Goal: Transaction & Acquisition: Purchase product/service

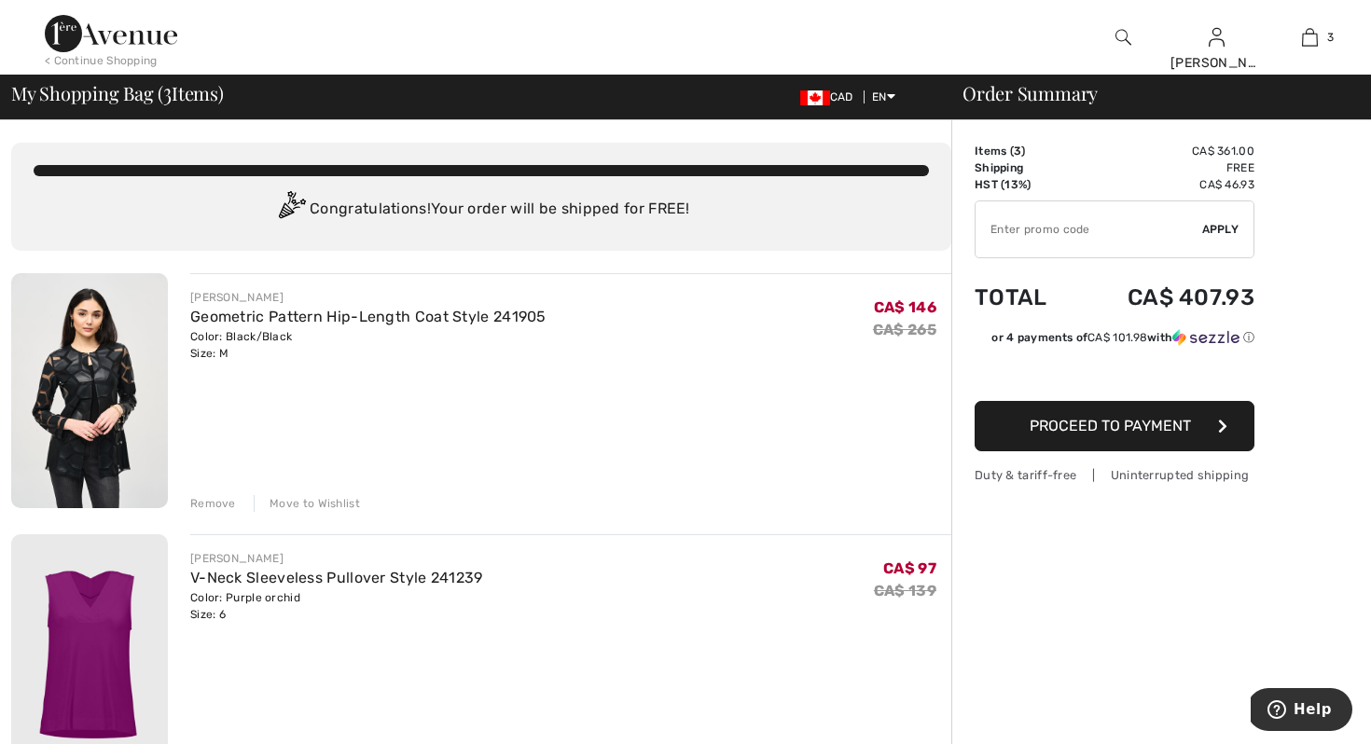
click at [923, 431] on div "JOSEPH RIBKOFF Geometric Pattern Hip-Length Coat Style 241905 Color: Black/Blac…" at bounding box center [570, 392] width 761 height 239
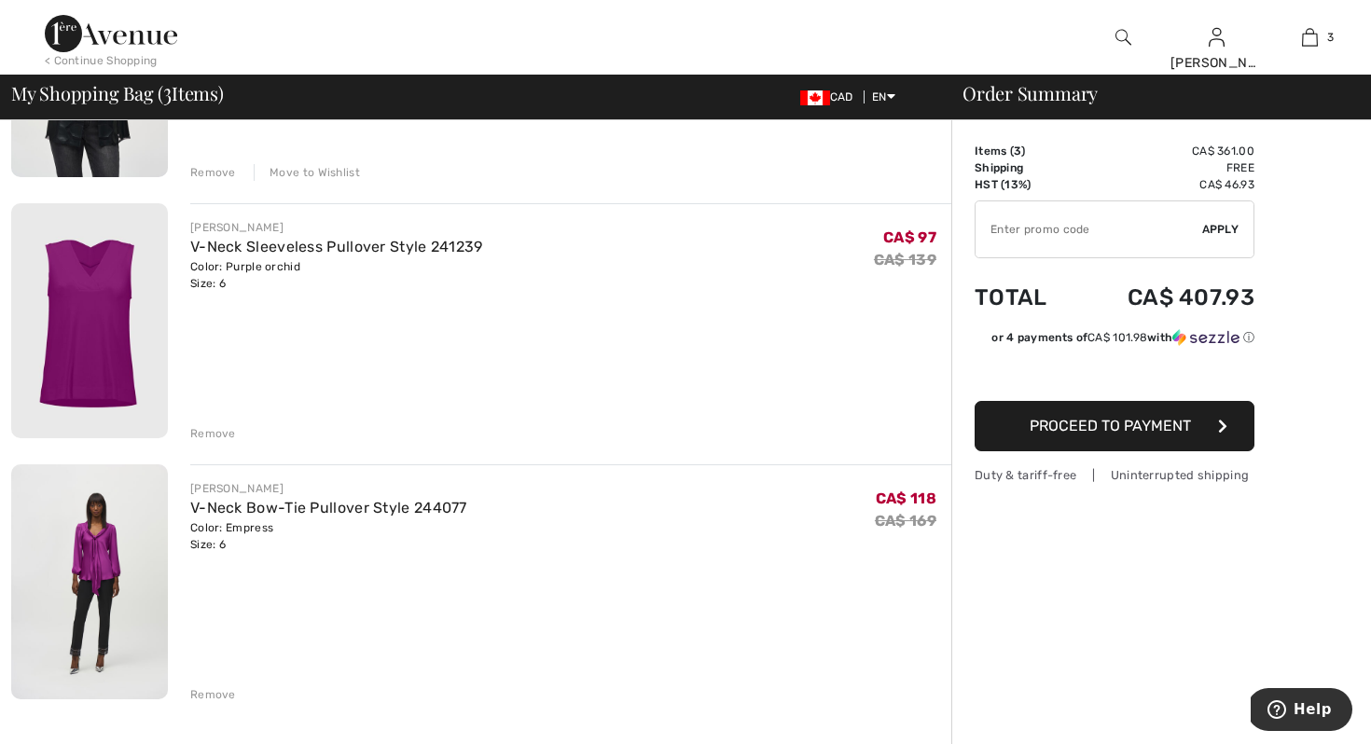
scroll to position [336, 0]
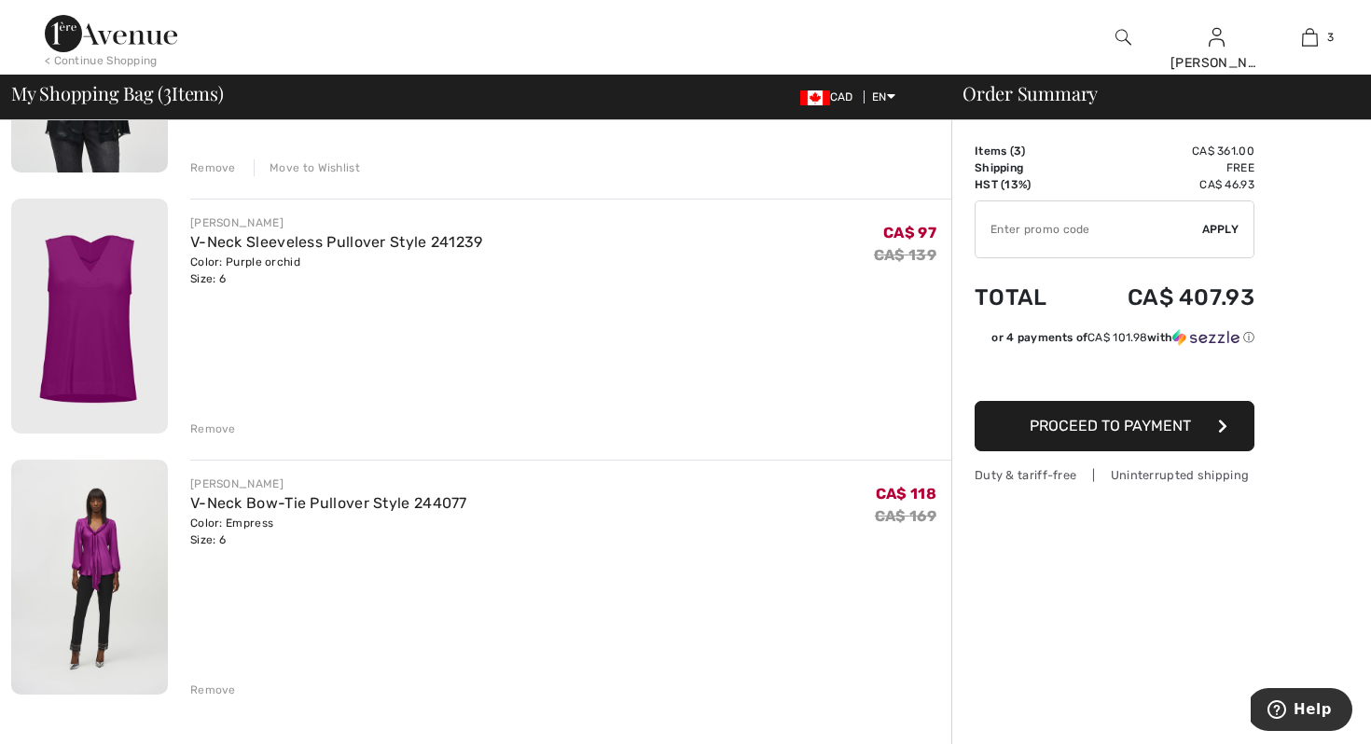
click at [220, 690] on div "Remove" at bounding box center [213, 690] width 46 height 17
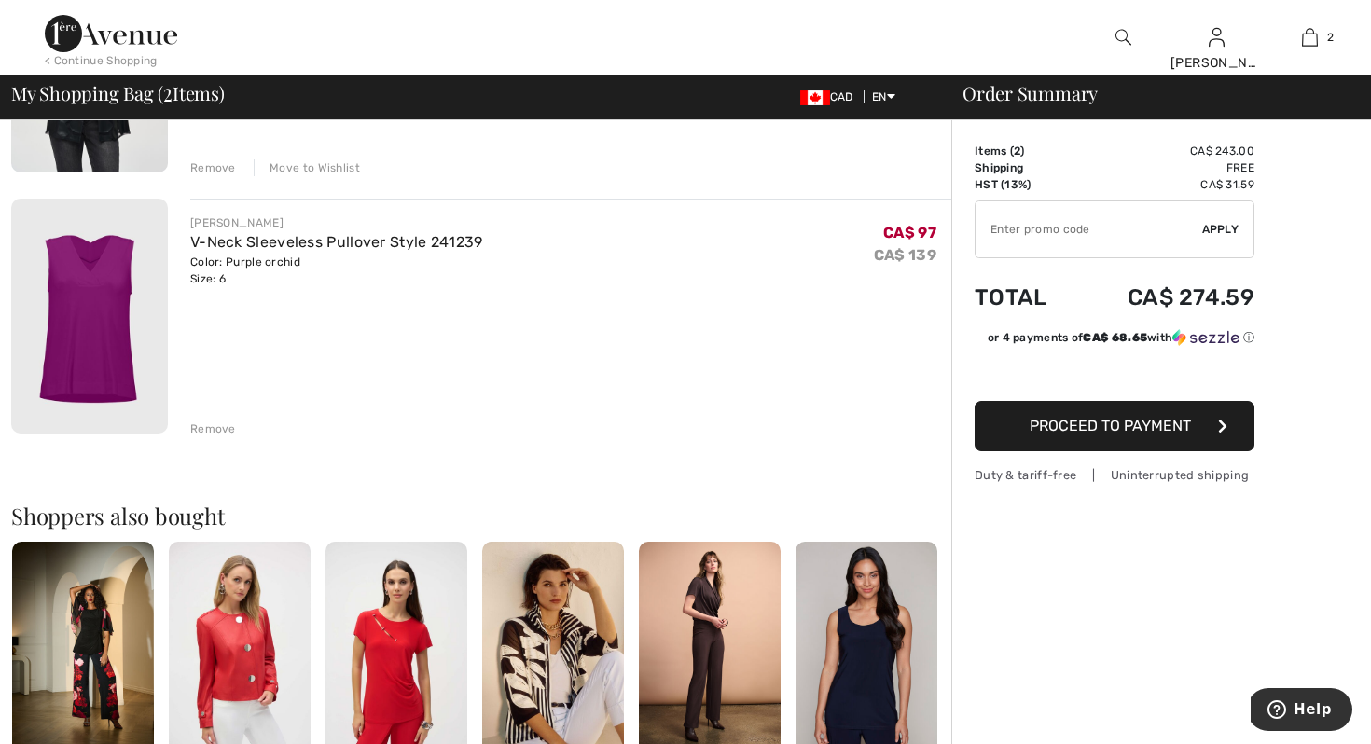
click at [981, 631] on div "Order Summary Details Items ( 2 ) CA$ 243.00 Promo code CA$ 0.00 Shipping Free …" at bounding box center [1161, 496] width 420 height 1423
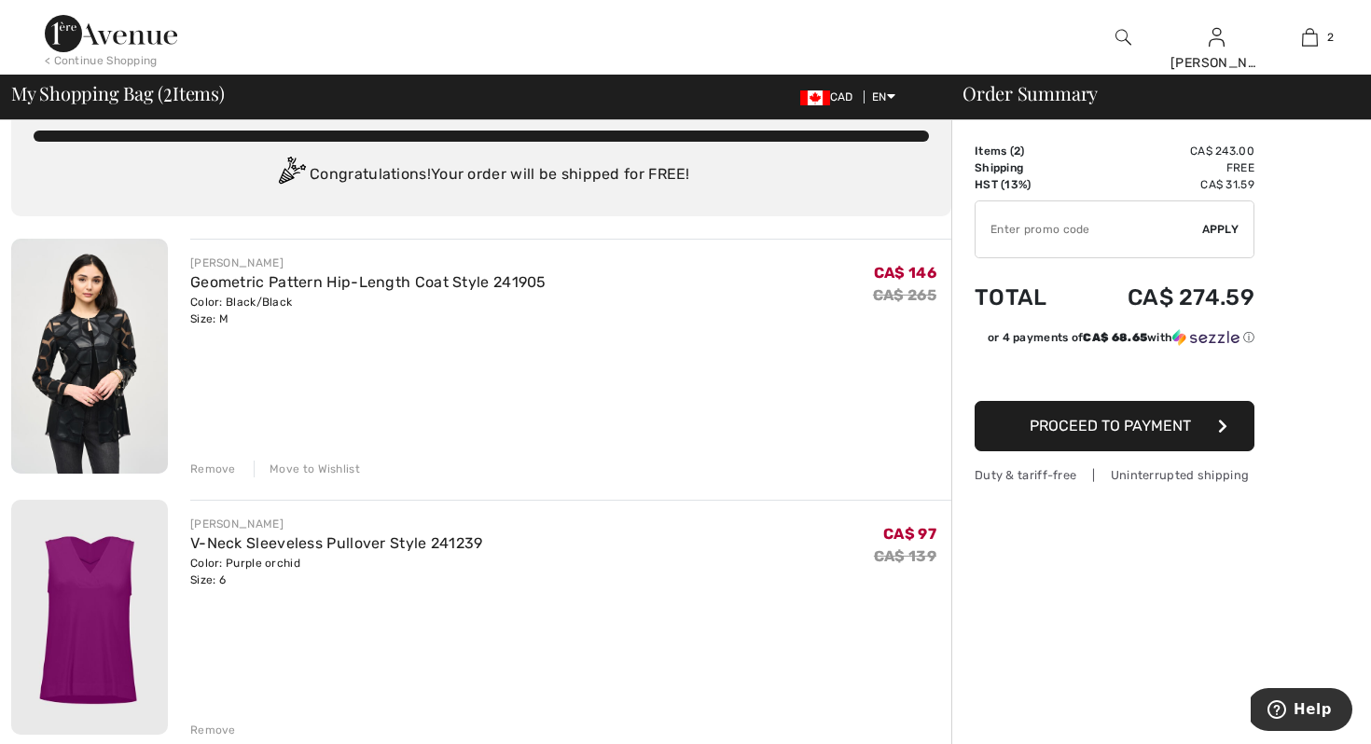
scroll to position [37, 0]
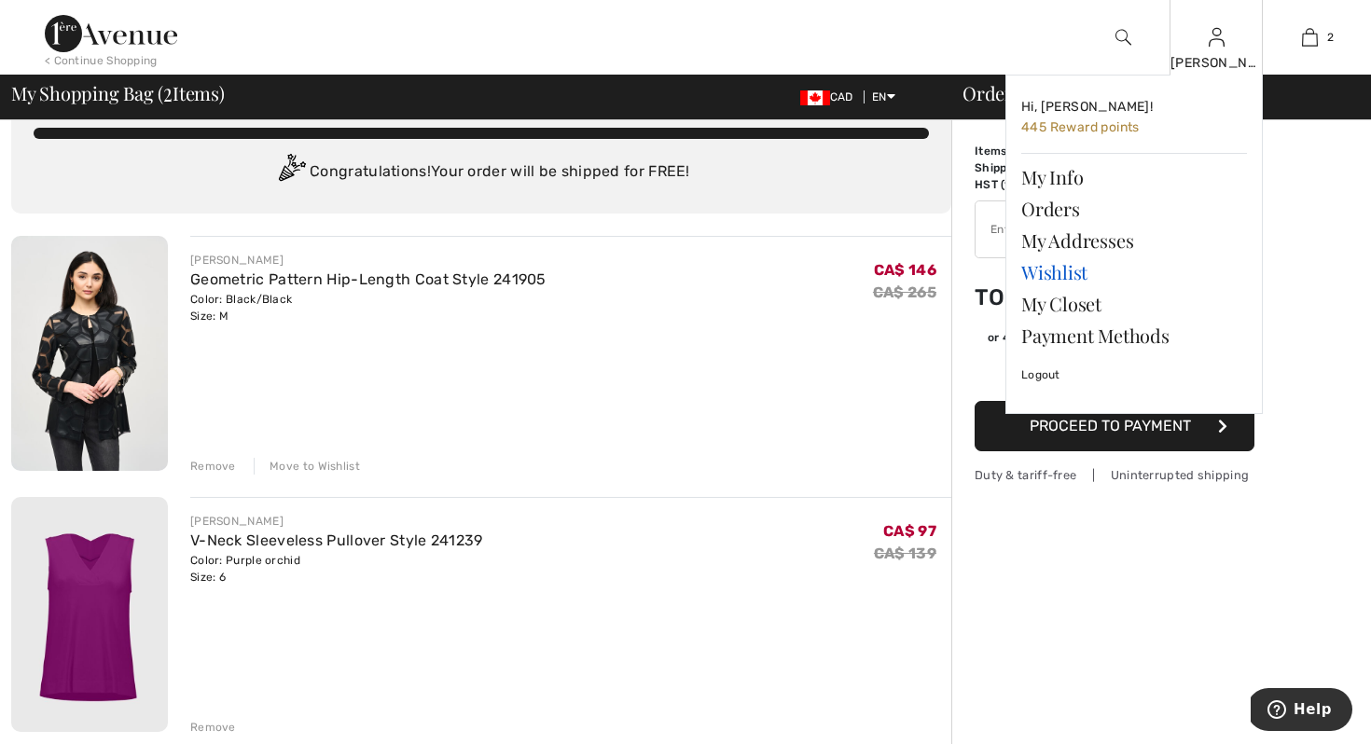
click at [1033, 275] on link "Wishlist" at bounding box center [1134, 273] width 226 height 32
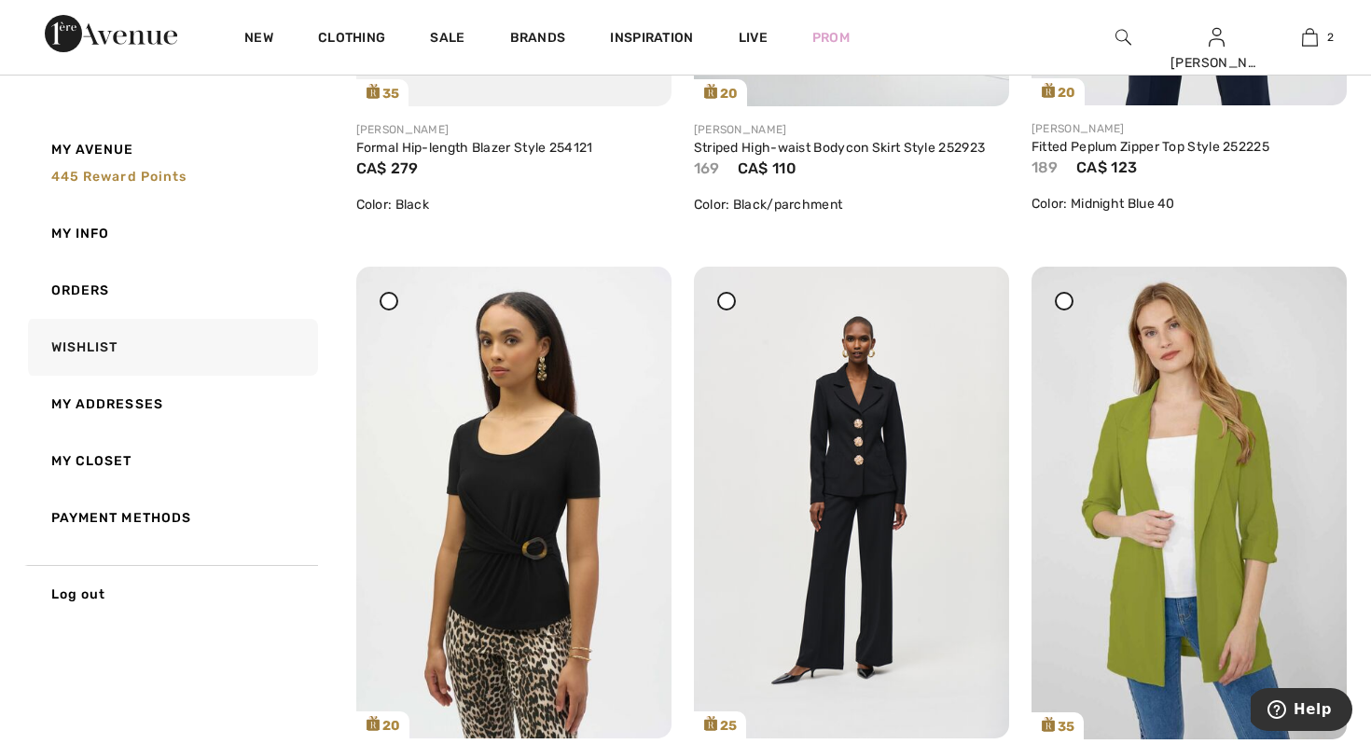
scroll to position [5186, 0]
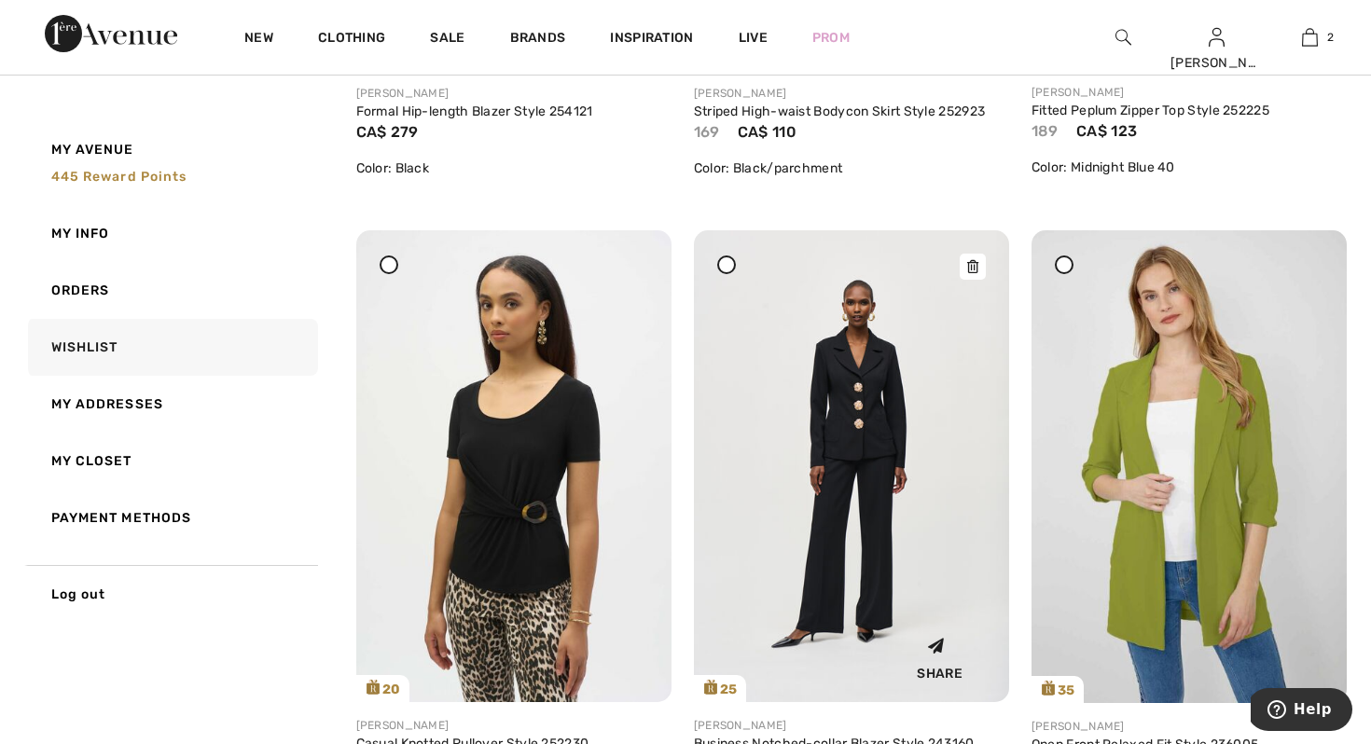
click at [871, 375] on img at bounding box center [851, 466] width 315 height 472
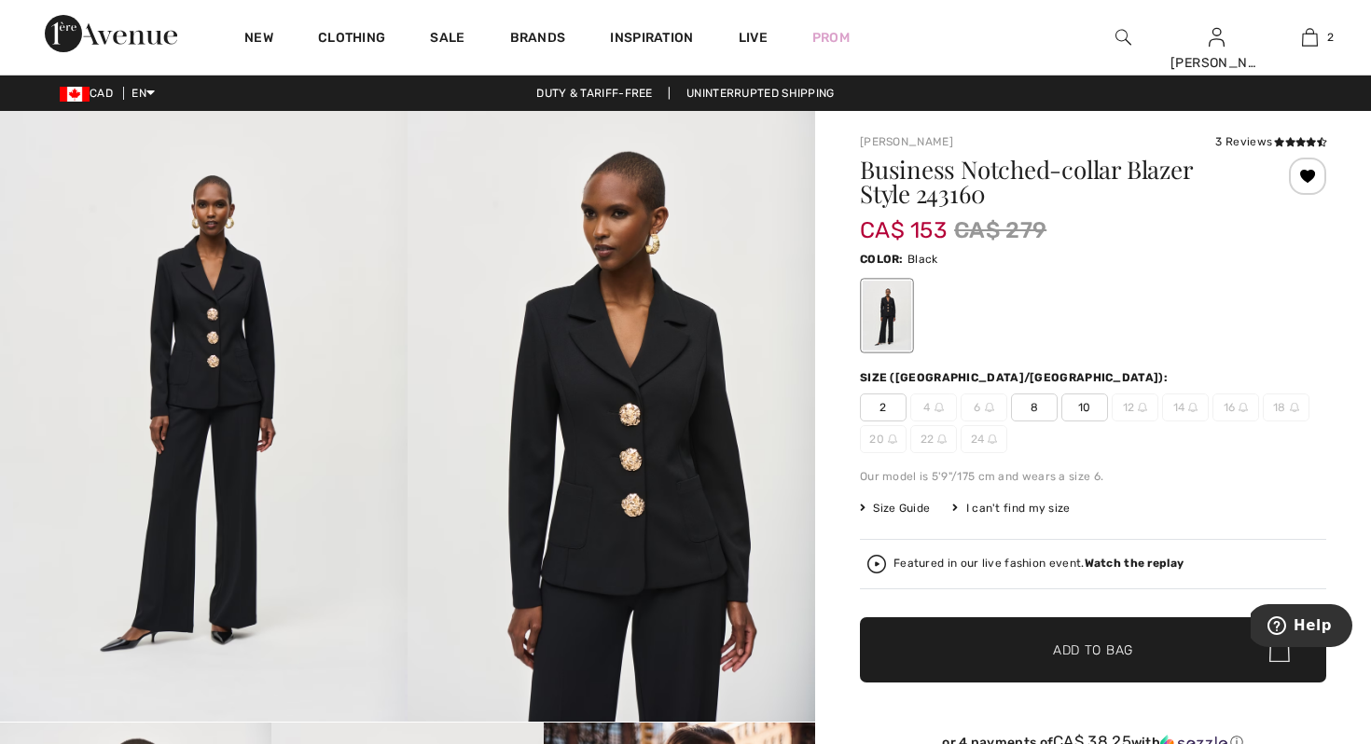
click at [1044, 402] on span "8" at bounding box center [1034, 408] width 47 height 28
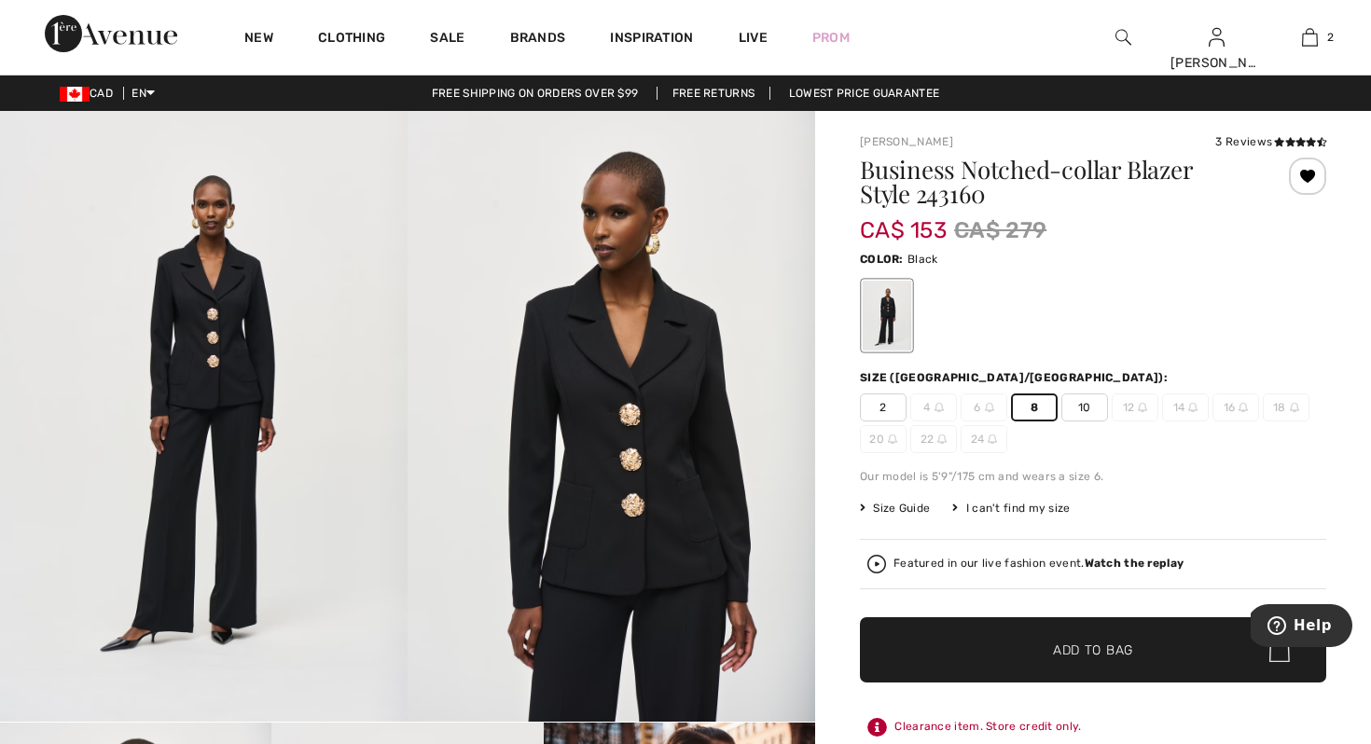
click at [1224, 272] on div "Color: Black" at bounding box center [1093, 300] width 466 height 107
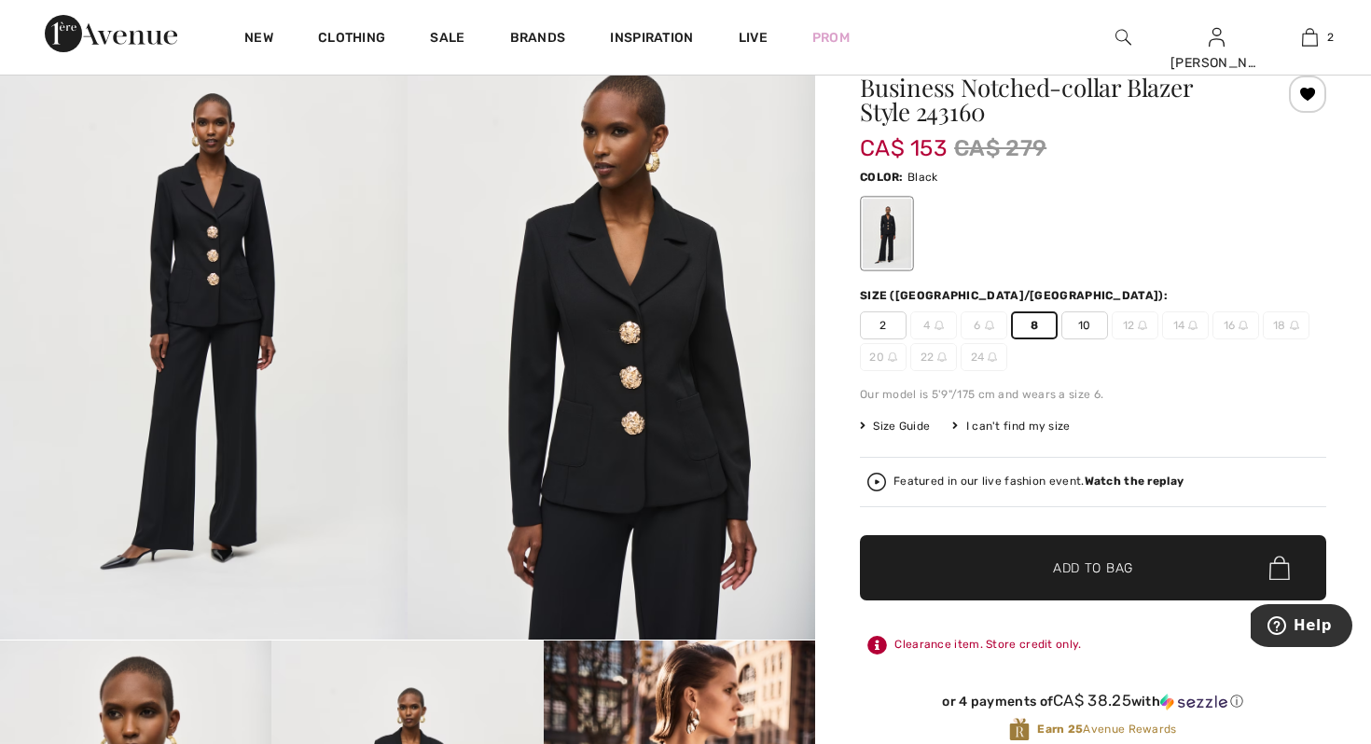
scroll to position [75, 0]
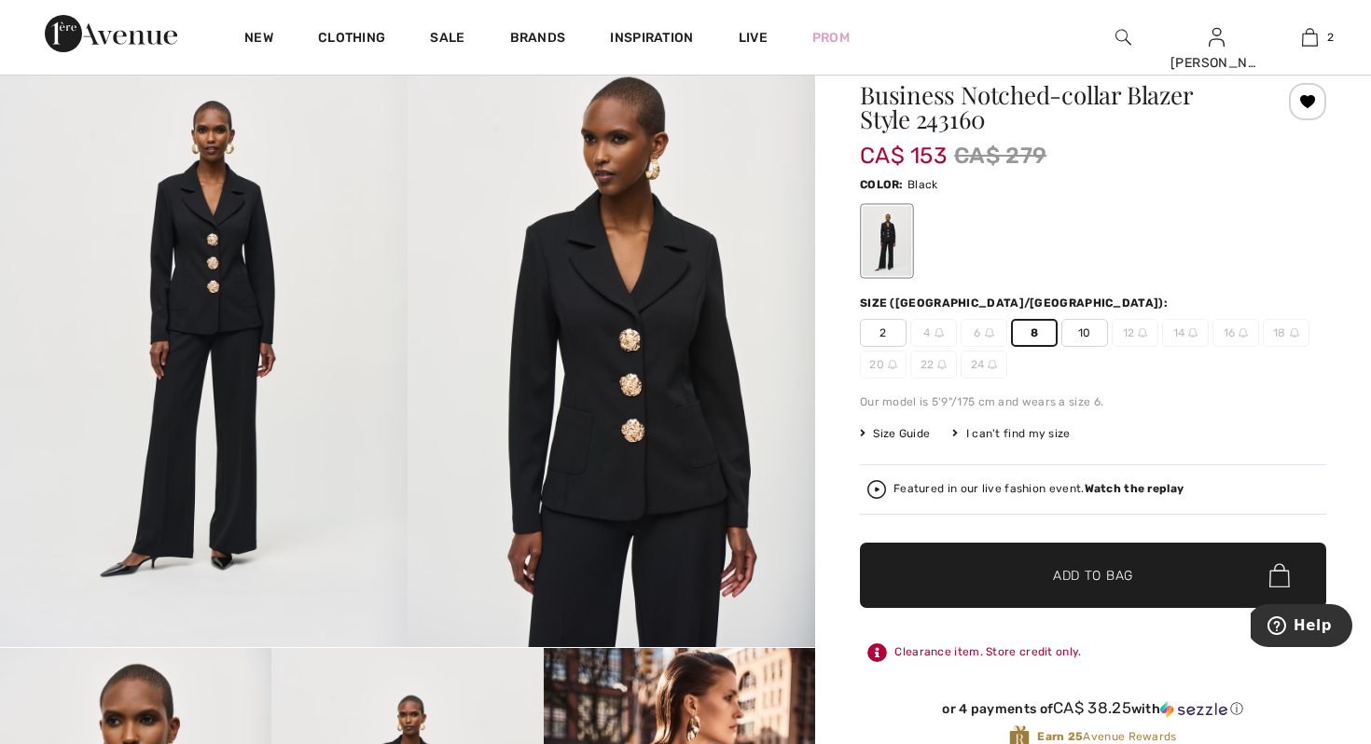
click at [1099, 573] on span "Add to Bag" at bounding box center [1093, 576] width 80 height 20
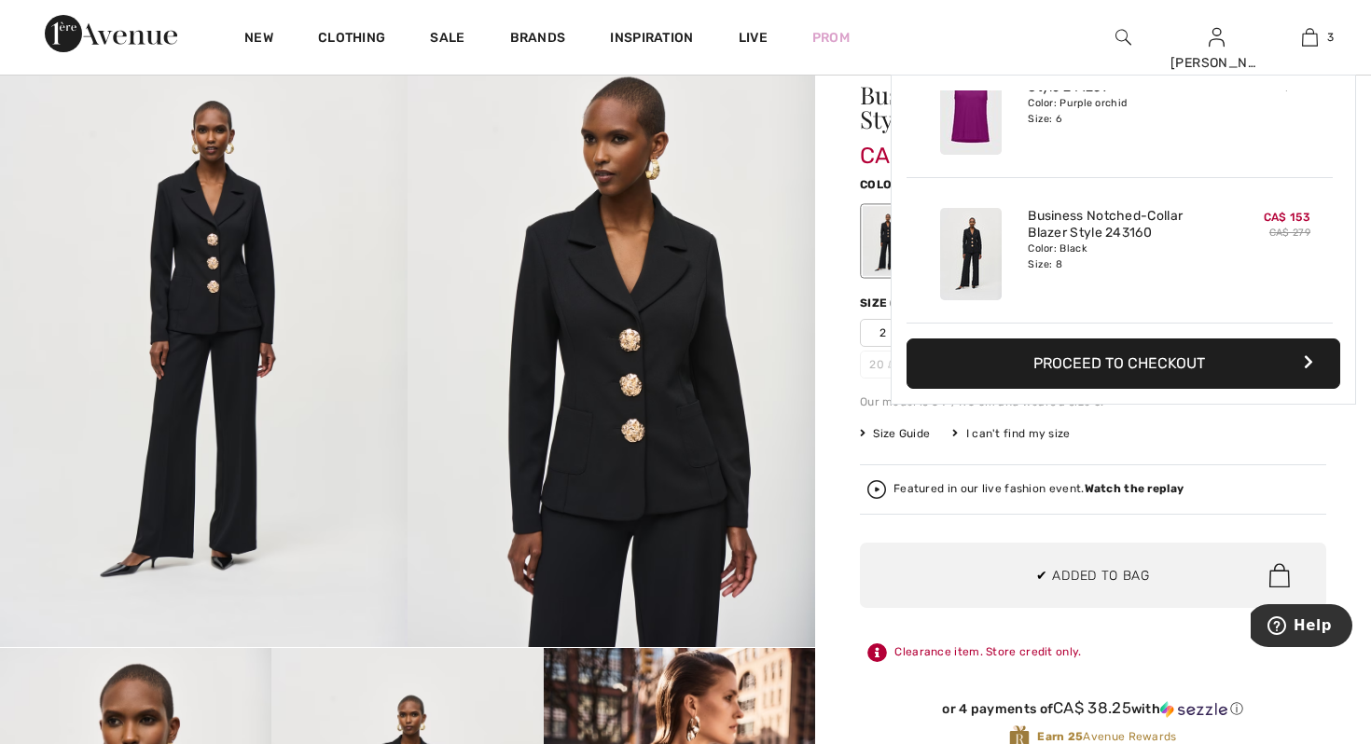
scroll to position [0, 0]
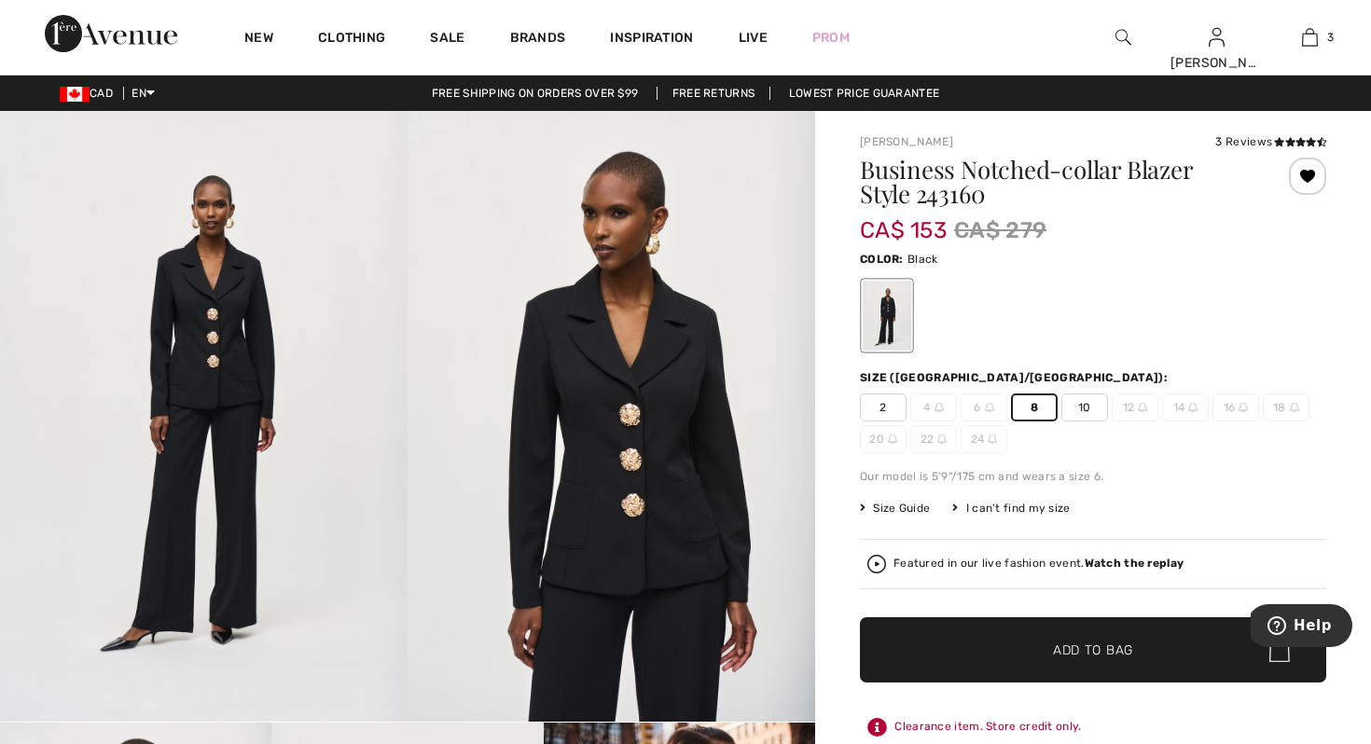
click at [1310, 173] on div at bounding box center [1307, 176] width 37 height 37
click at [1310, 173] on div "Removed from Wishlist" at bounding box center [1307, 176] width 37 height 37
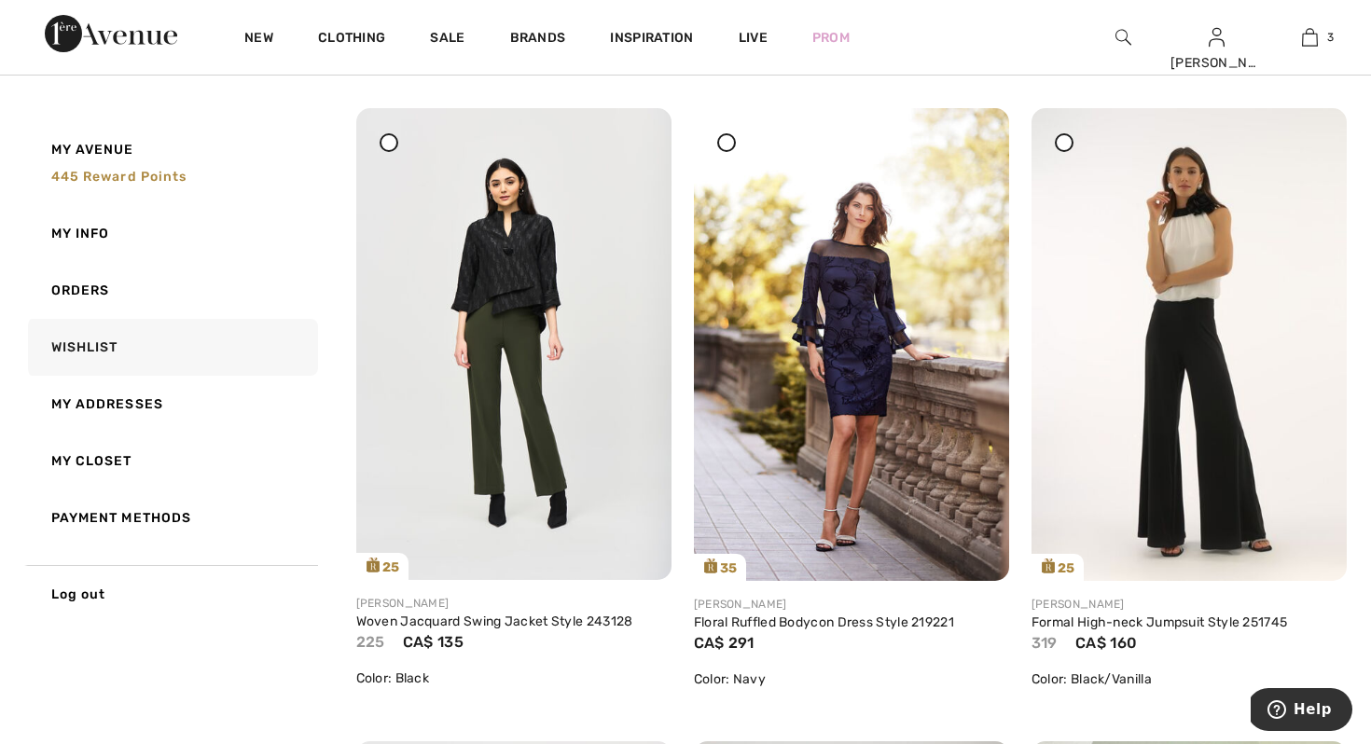
scroll to position [858, 0]
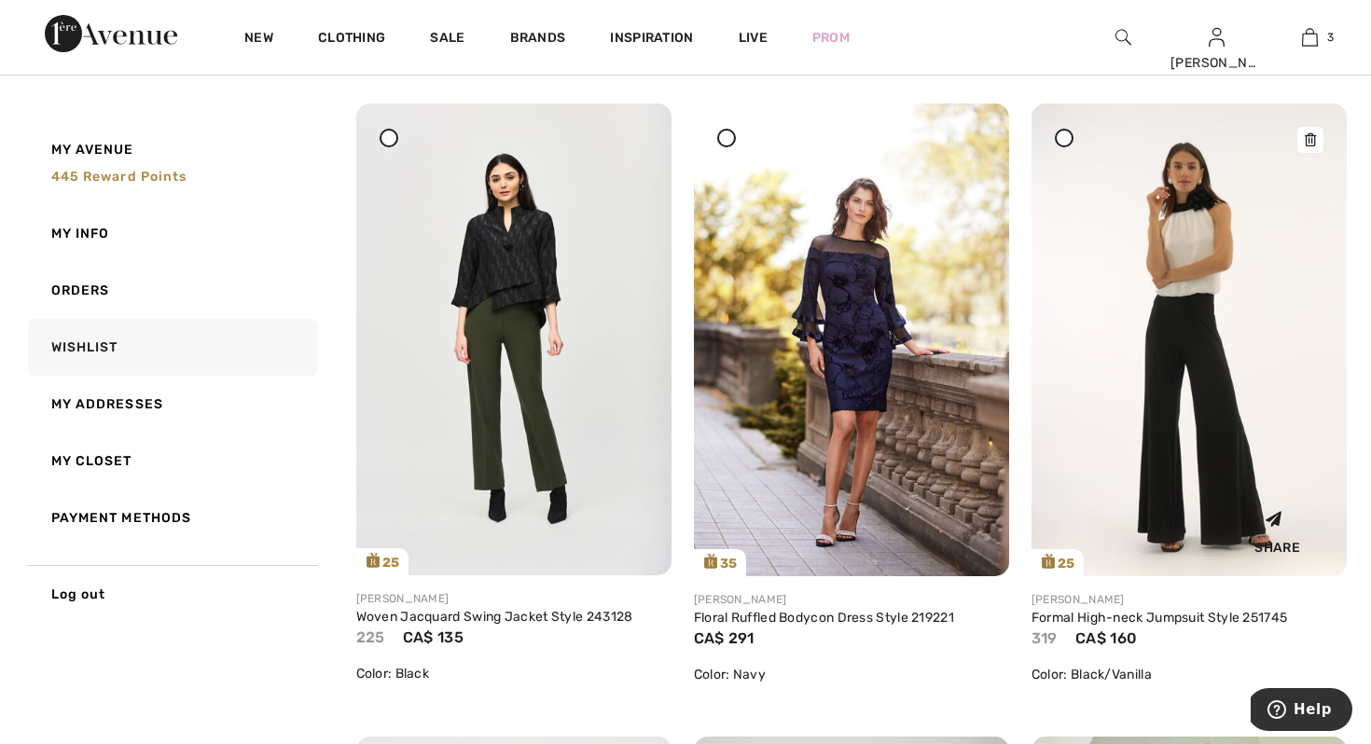
click at [1174, 241] on img at bounding box center [1189, 340] width 315 height 473
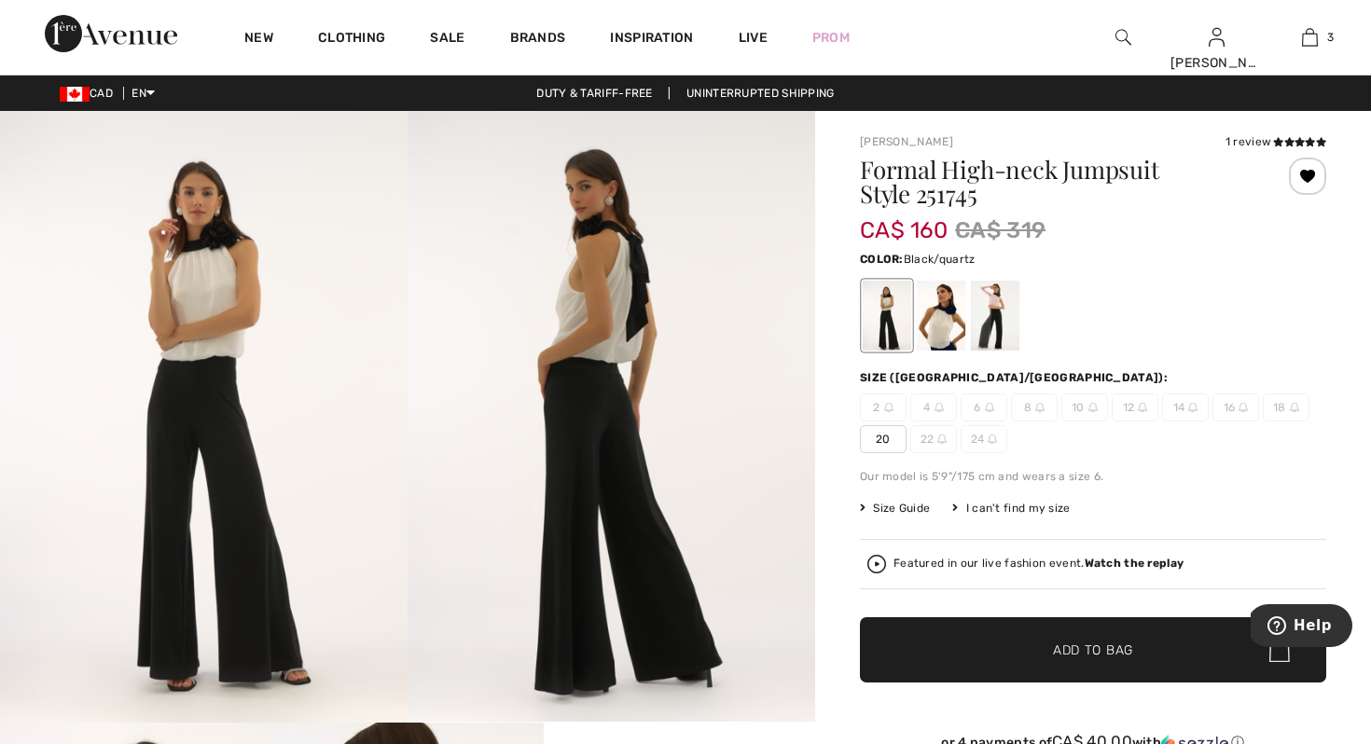
click at [981, 310] on div at bounding box center [995, 316] width 49 height 70
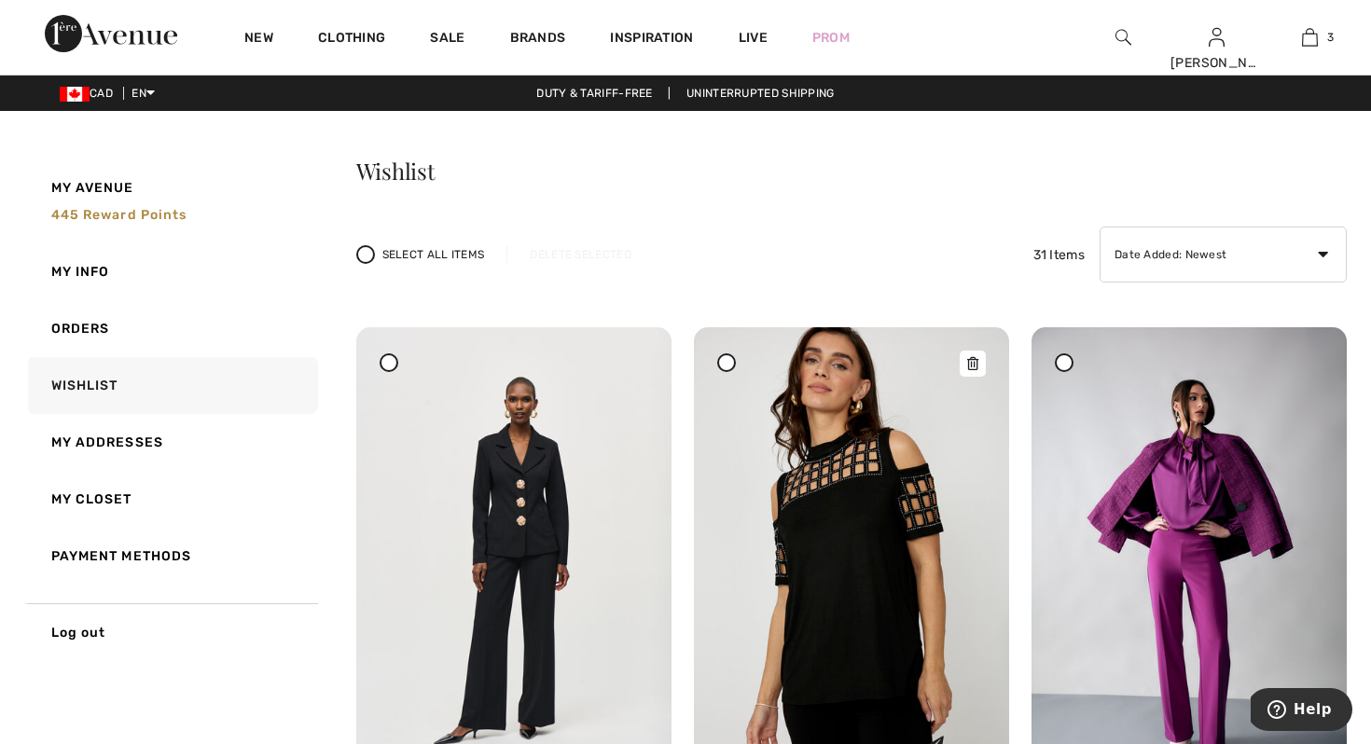
click at [851, 506] on img at bounding box center [851, 563] width 315 height 473
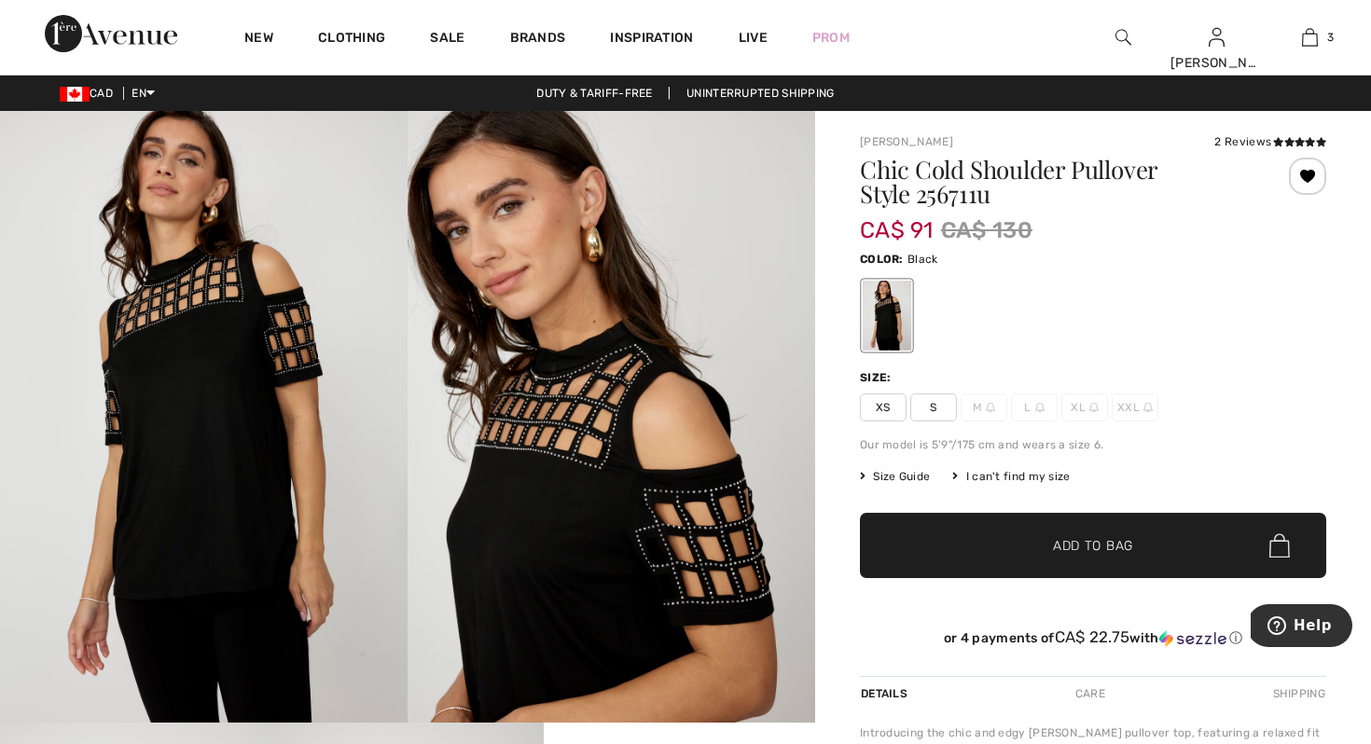
click at [935, 407] on span "S" at bounding box center [933, 408] width 47 height 28
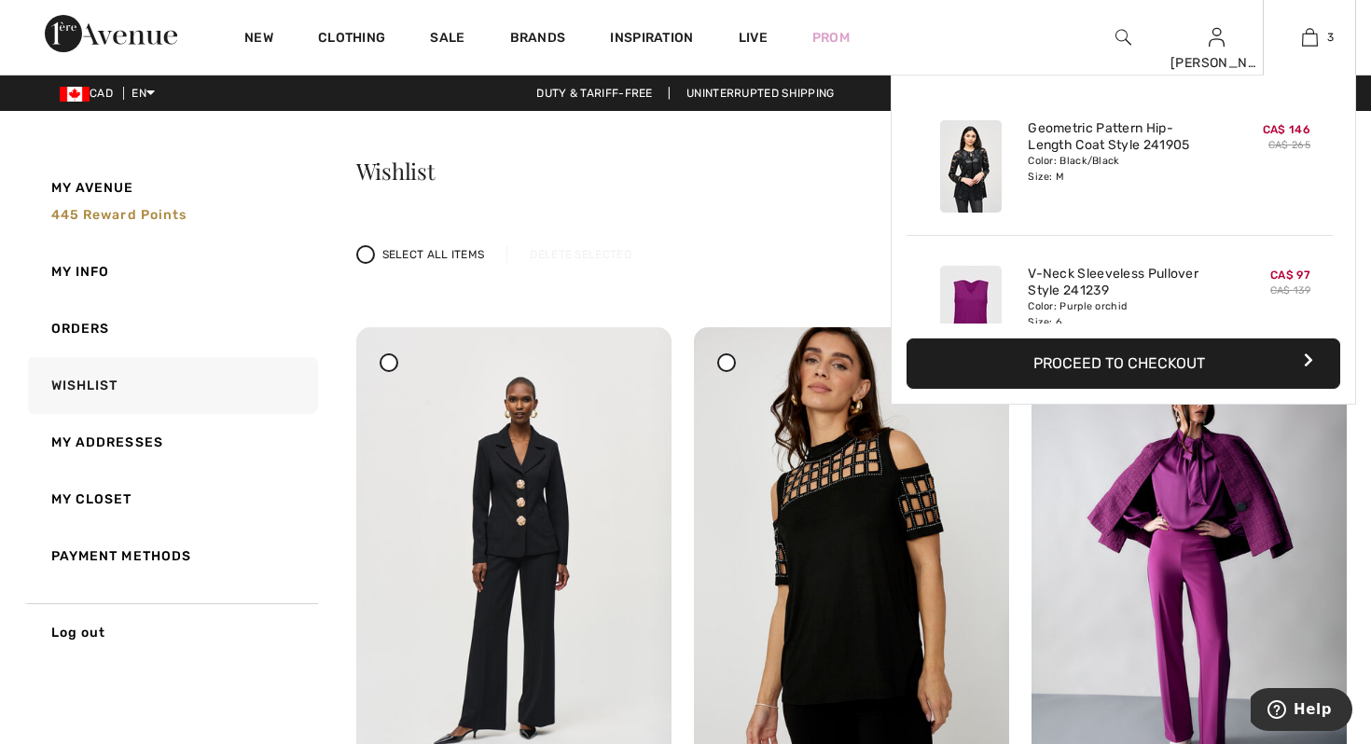
click at [1112, 364] on button "Proceed to Checkout" at bounding box center [1124, 364] width 434 height 50
